Goal: Task Accomplishment & Management: Complete application form

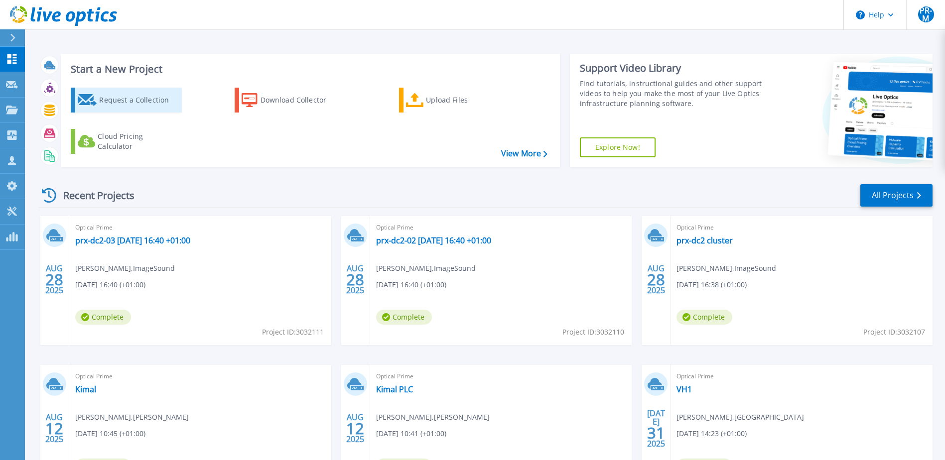
click at [122, 100] on div "Request a Collection" at bounding box center [139, 100] width 80 height 20
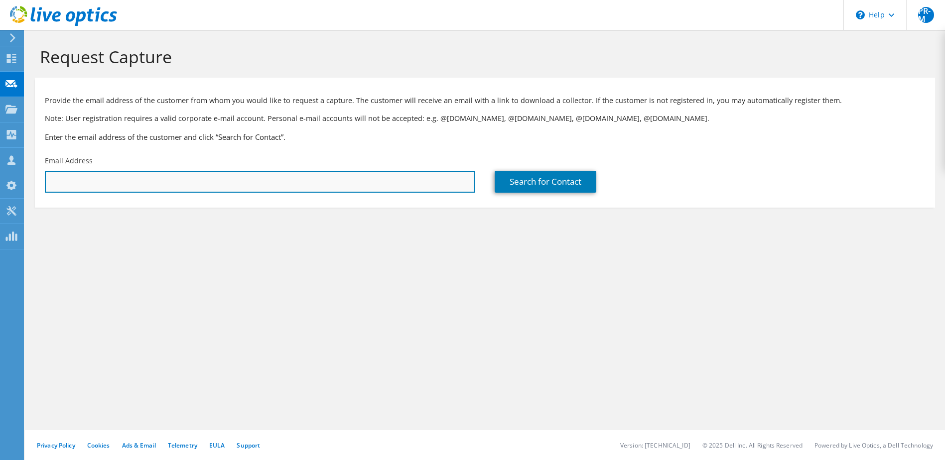
click at [118, 178] on input "text" at bounding box center [260, 182] width 430 height 22
click at [115, 180] on input "text" at bounding box center [260, 182] width 430 height 22
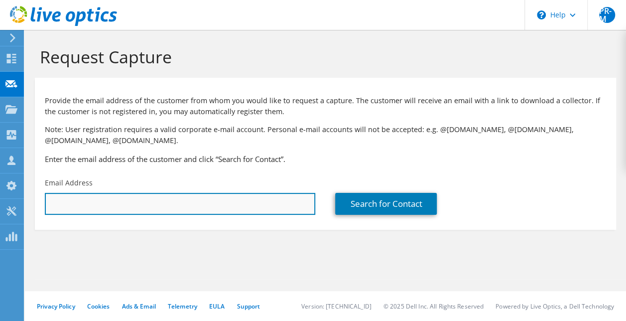
click at [233, 209] on input "text" at bounding box center [180, 204] width 270 height 22
type input "colind@fernup.dorset.sch.uk"
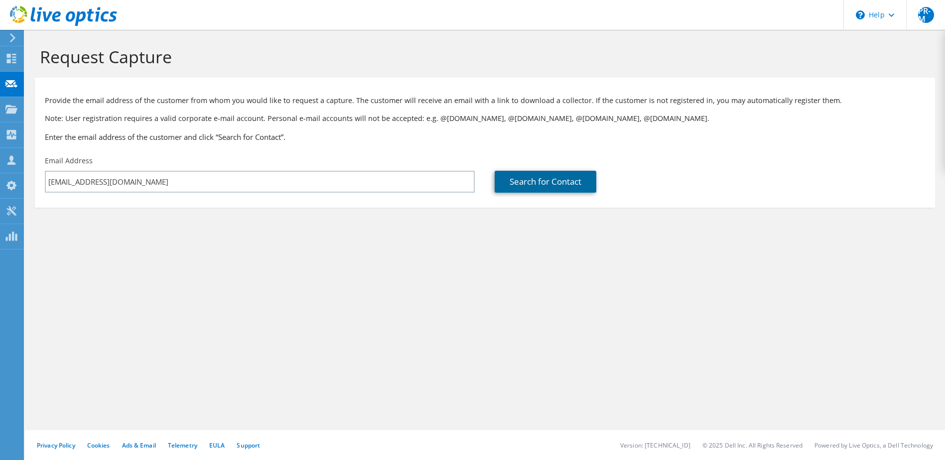
click at [536, 182] on link "Search for Contact" at bounding box center [545, 182] width 102 height 22
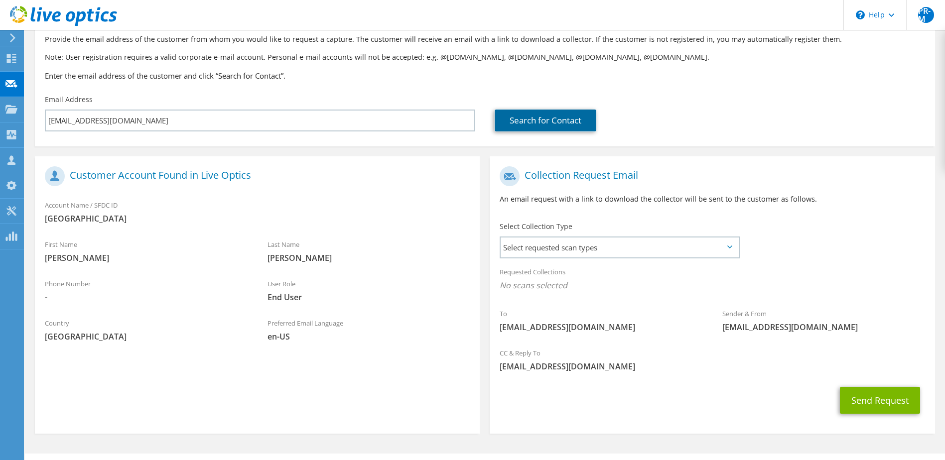
scroll to position [85, 0]
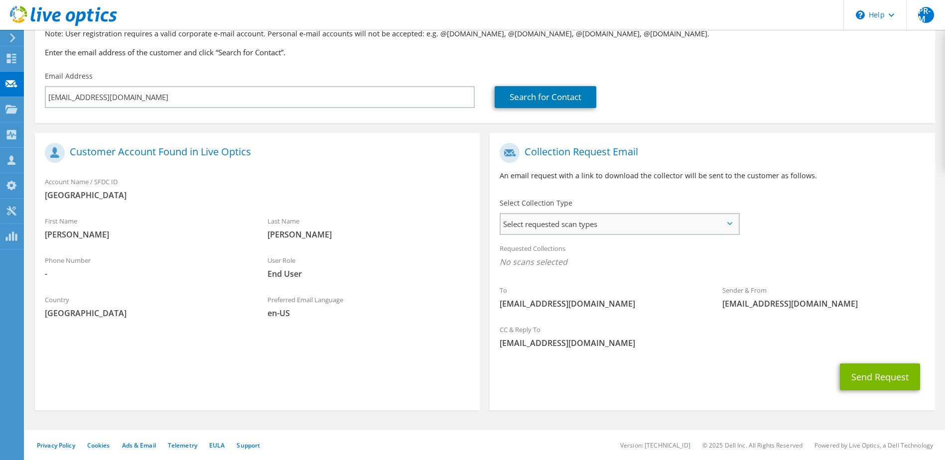
click at [628, 228] on span "Select requested scan types" at bounding box center [618, 224] width 237 height 20
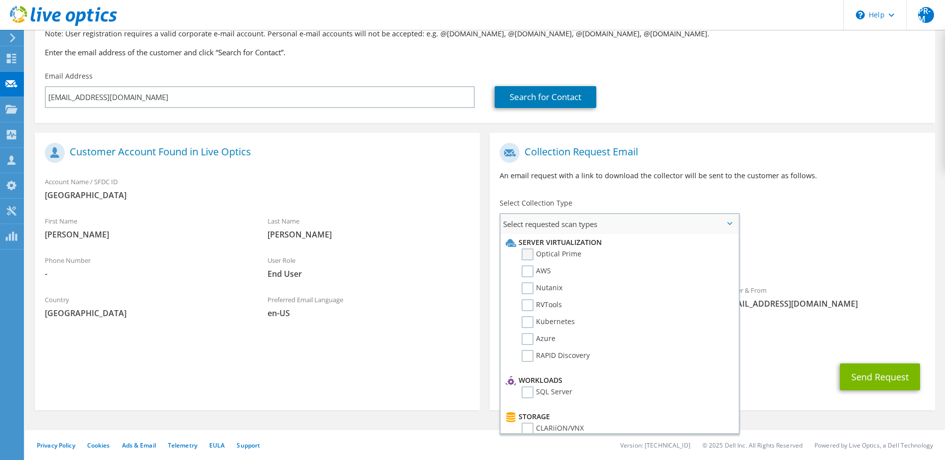
click at [559, 255] on label "Optical Prime" at bounding box center [551, 254] width 60 height 12
click at [0, 0] on input "Optical Prime" at bounding box center [0, 0] width 0 height 0
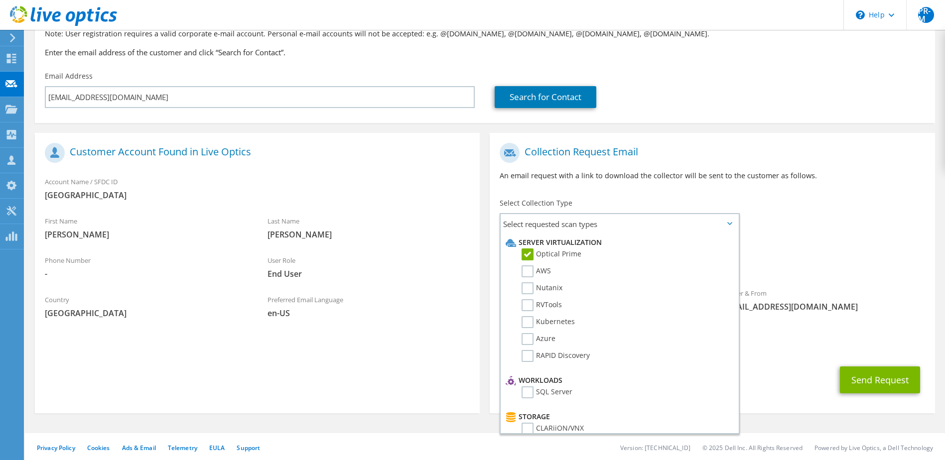
click at [829, 229] on div "To colind@fernup.dorset.sch.uk Sender & From liveoptics@liveoptics.com" at bounding box center [711, 230] width 445 height 184
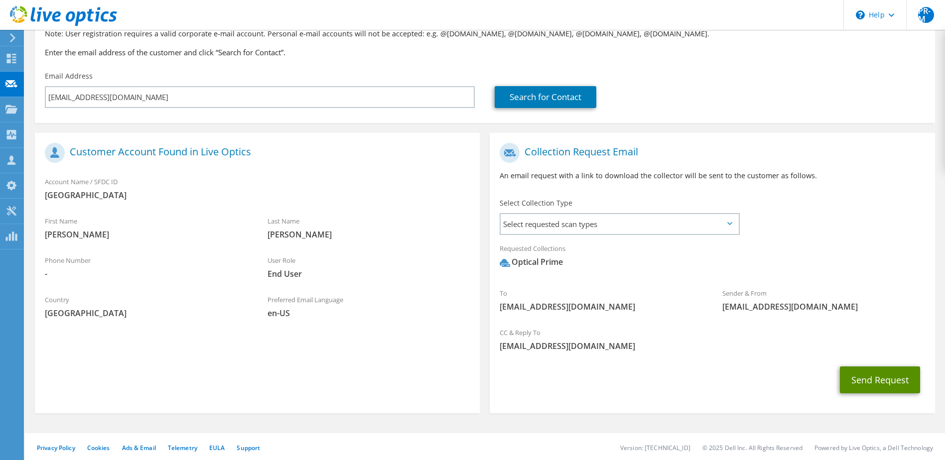
drag, startPoint x: 883, startPoint y: 379, endPoint x: 813, endPoint y: 75, distance: 311.6
click at [828, 96] on section "Request Capture Provide the email address of the customer from whom you would l…" at bounding box center [485, 204] width 920 height 518
click at [728, 224] on icon at bounding box center [729, 223] width 5 height 3
click at [731, 221] on span "Select requested scan types" at bounding box center [618, 224] width 237 height 20
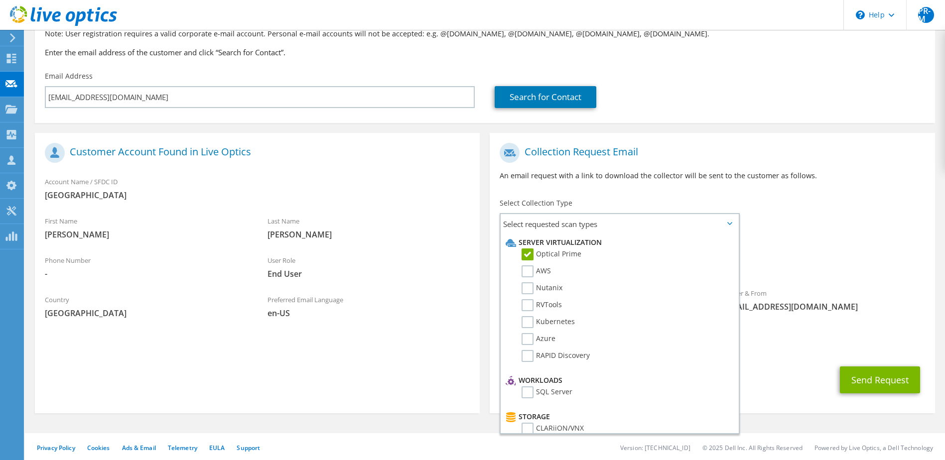
drag, startPoint x: 834, startPoint y: 245, endPoint x: 849, endPoint y: 340, distance: 95.9
click at [834, 246] on div "Requested Collections No scans selected Optical Prime" at bounding box center [711, 258] width 445 height 40
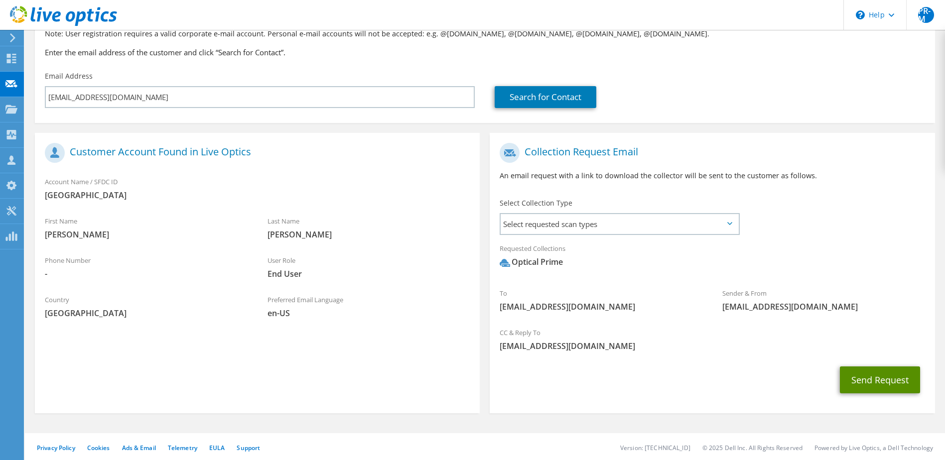
click at [865, 382] on button "Send Request" at bounding box center [880, 379] width 80 height 27
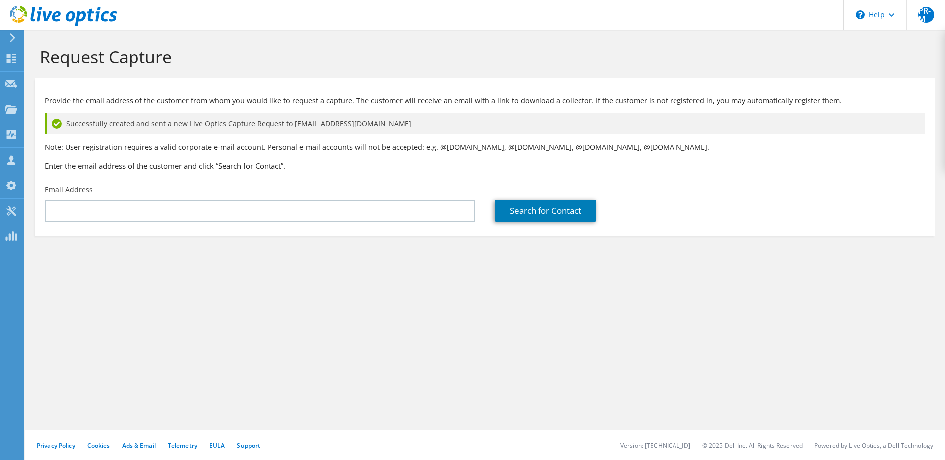
click at [67, 18] on use at bounding box center [63, 16] width 107 height 20
